Goal: Find specific page/section

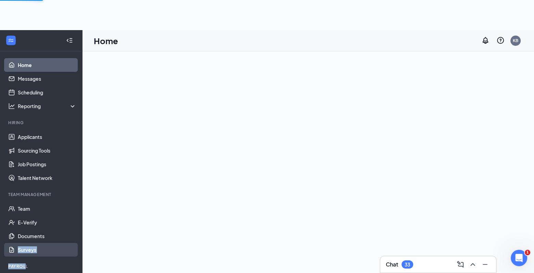
click at [26, 247] on ul "Home Messages Scheduling Reporting Hiring Applicants Sourcing Tools Job Posting…" at bounding box center [41, 177] width 82 height 253
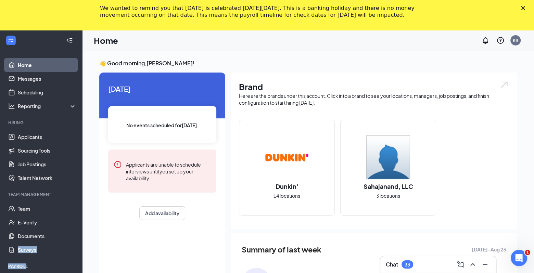
click at [21, 268] on div "Payroll" at bounding box center [41, 266] width 67 height 6
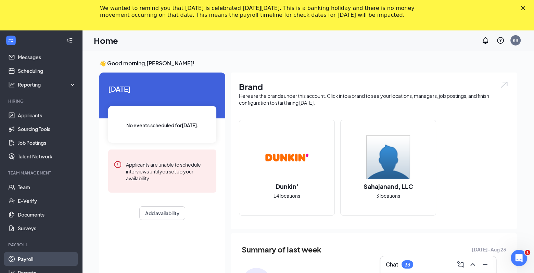
click at [30, 259] on link "Payroll" at bounding box center [47, 259] width 59 height 14
